Goal: Book appointment/travel/reservation

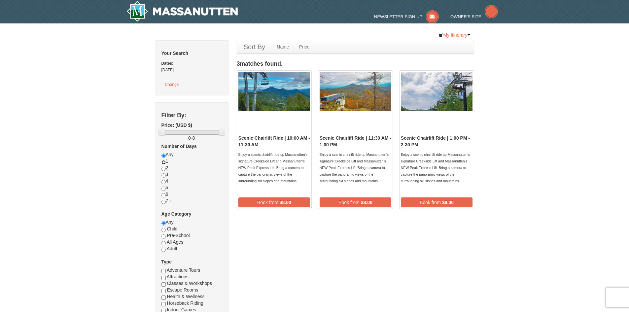
click at [161, 164] on input "radio" at bounding box center [163, 162] width 4 height 4
radio input "true"
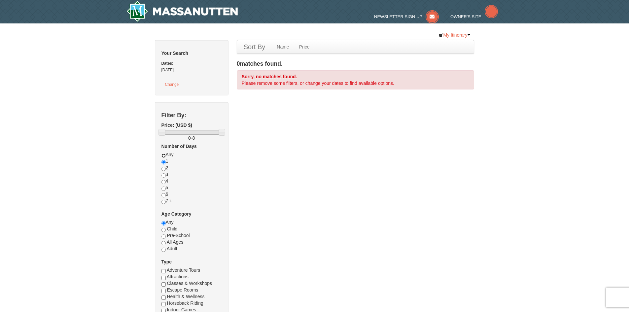
click at [161, 158] on input "radio" at bounding box center [163, 156] width 4 height 4
radio input "true"
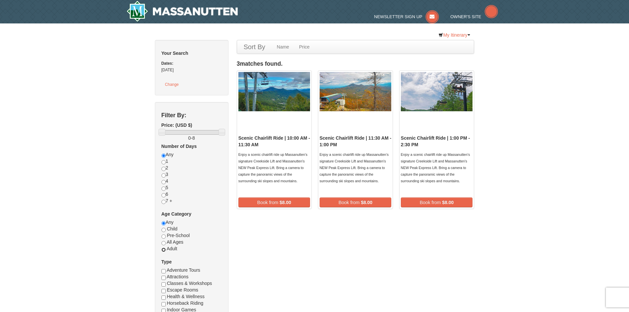
click at [161, 252] on input "radio" at bounding box center [163, 250] width 4 height 4
radio input "true"
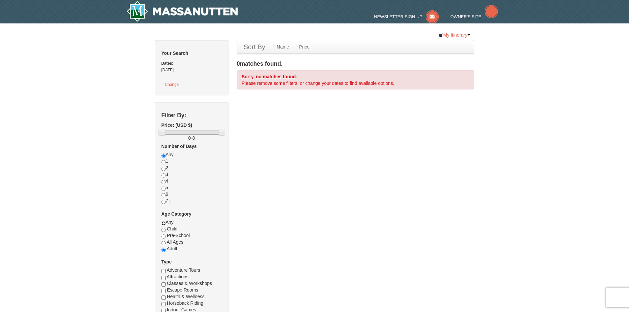
click at [161, 226] on input "radio" at bounding box center [163, 223] width 4 height 4
radio input "true"
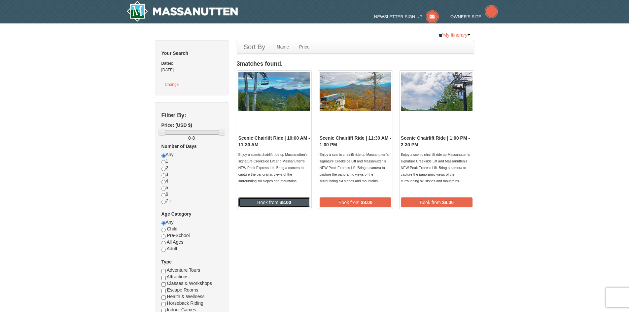
click at [262, 205] on span "Book from" at bounding box center [267, 202] width 21 height 5
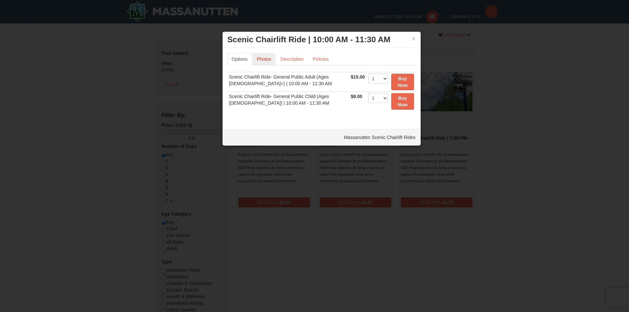
click at [259, 61] on link "Photos" at bounding box center [264, 59] width 23 height 13
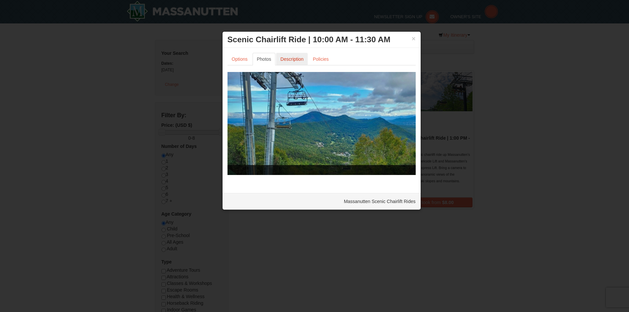
click at [292, 61] on link "Description" at bounding box center [292, 59] width 32 height 13
